Goal: Use online tool/utility: Utilize a website feature to perform a specific function

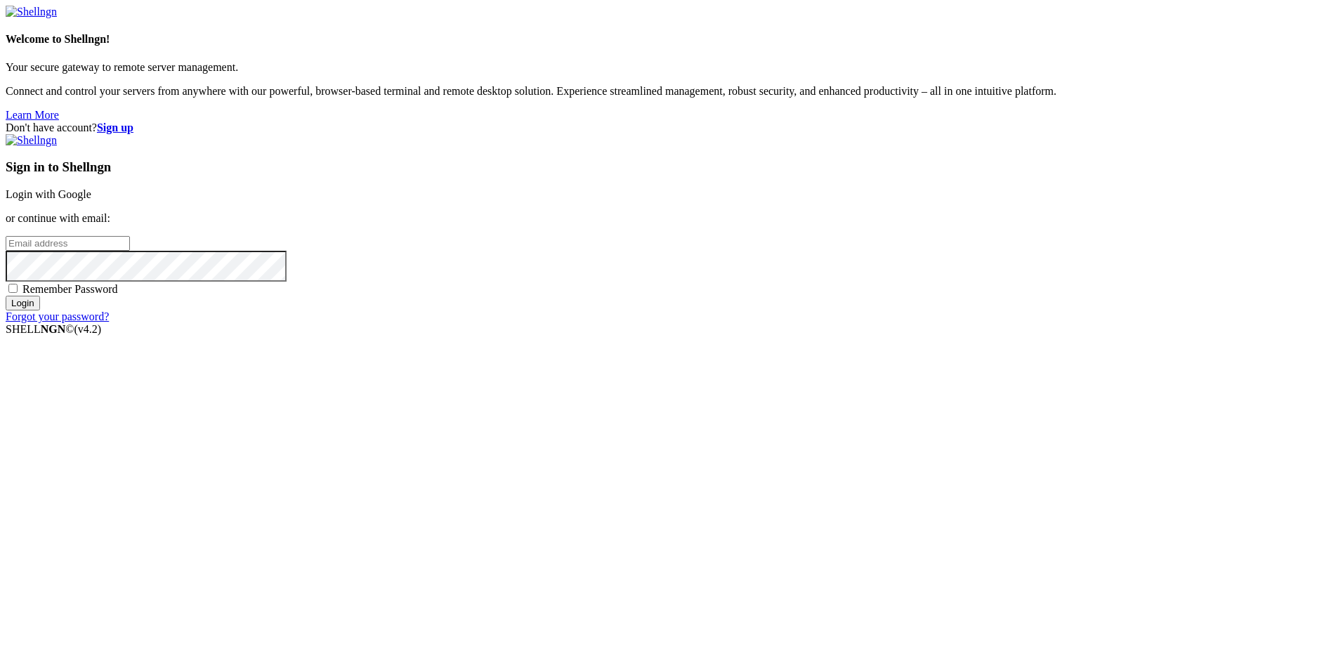
click at [91, 200] on link "Login with Google" at bounding box center [49, 194] width 86 height 12
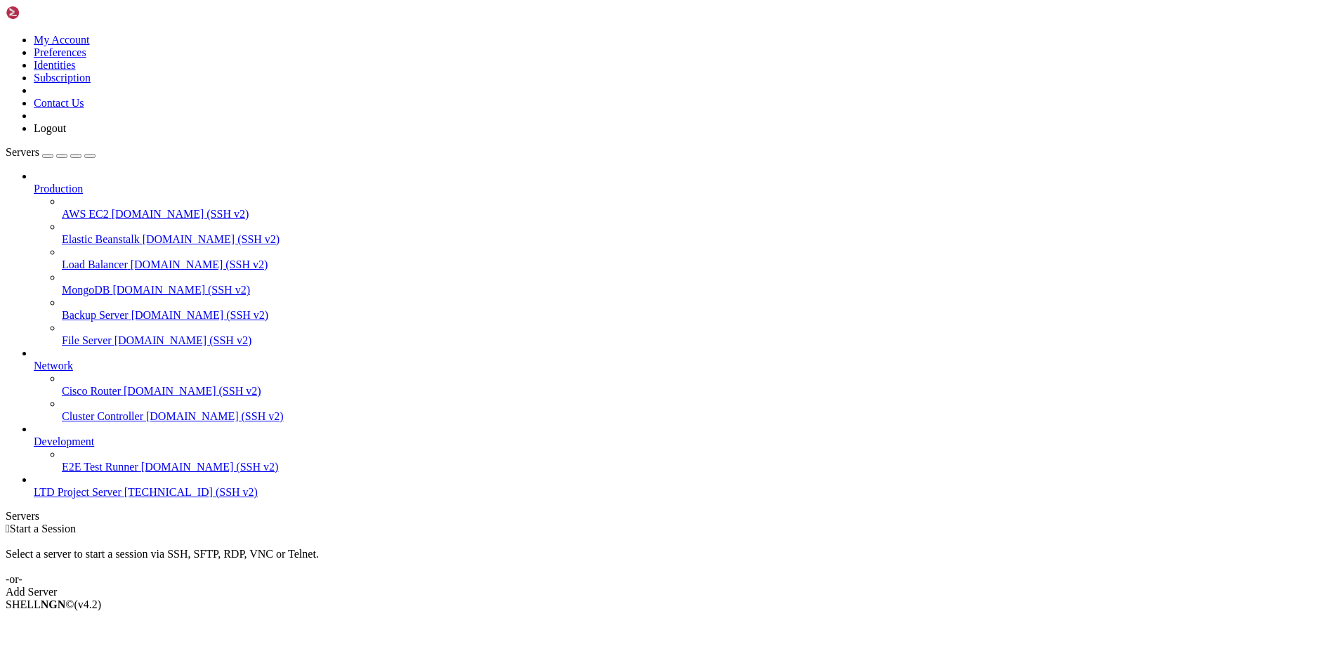
click at [57, 498] on span "LTD Project Server" at bounding box center [78, 492] width 88 height 12
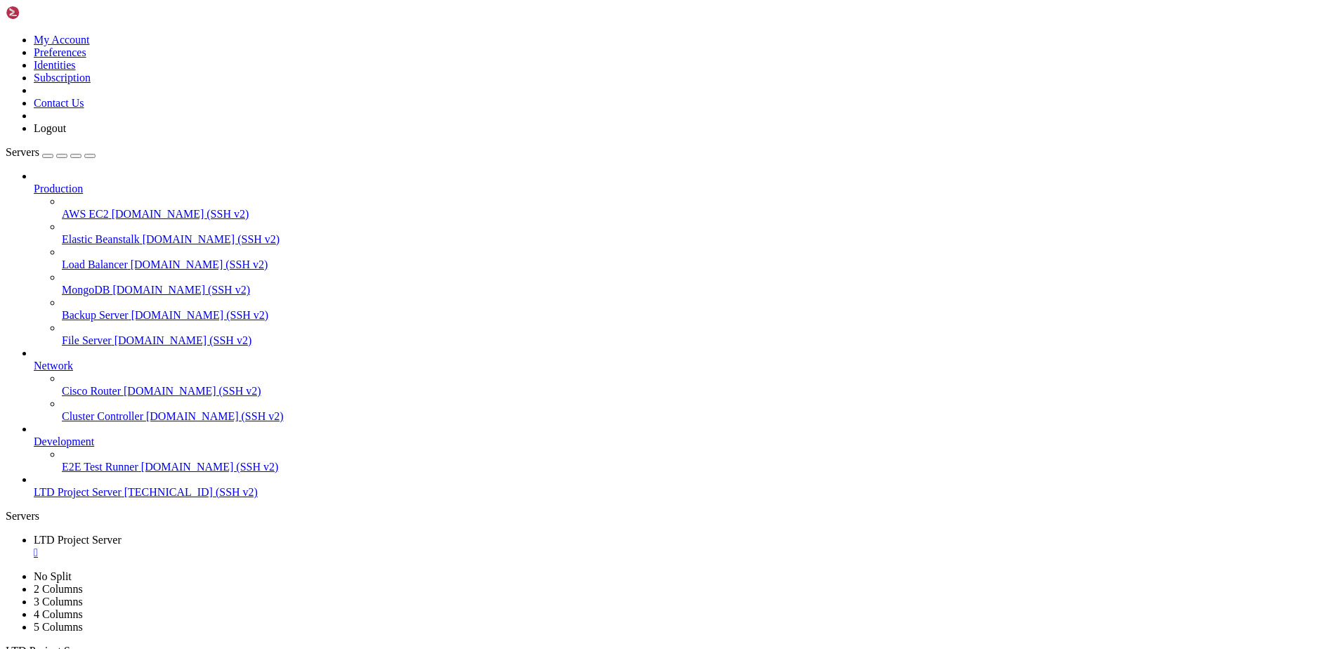
drag, startPoint x: 133, startPoint y: 806, endPoint x: 155, endPoint y: 806, distance: 22.5
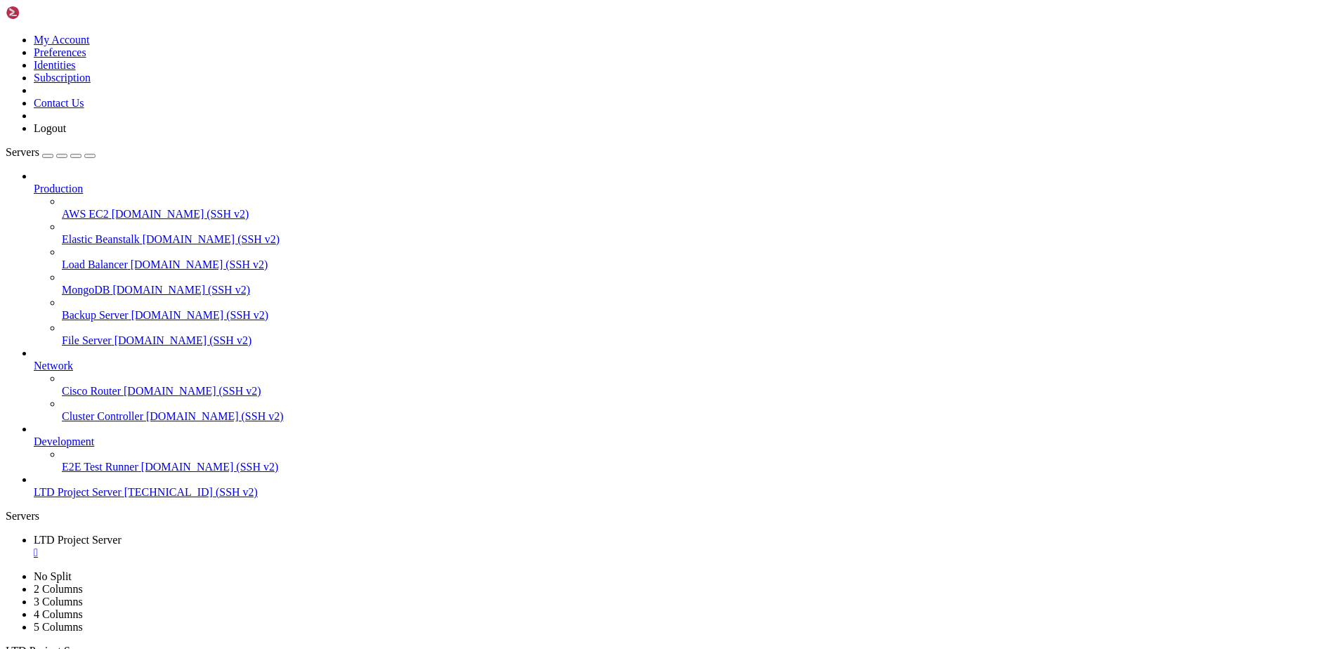
drag, startPoint x: 376, startPoint y: 872, endPoint x: 228, endPoint y: 806, distance: 162.0
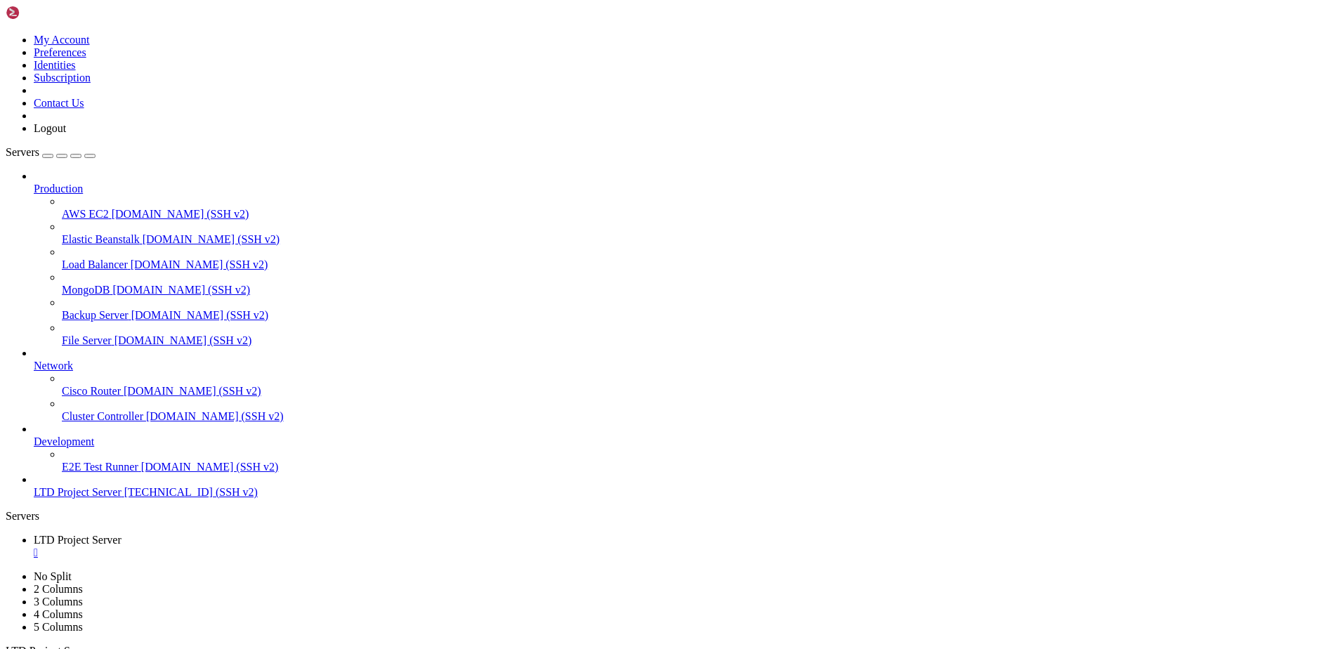
drag, startPoint x: 204, startPoint y: 807, endPoint x: 187, endPoint y: 806, distance: 17.6
